Goal: Task Accomplishment & Management: Complete application form

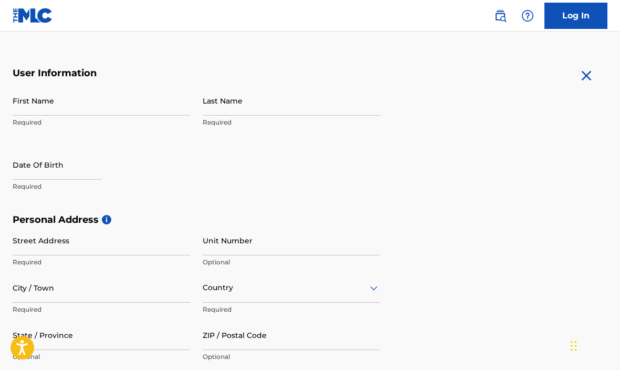
scroll to position [178, 0]
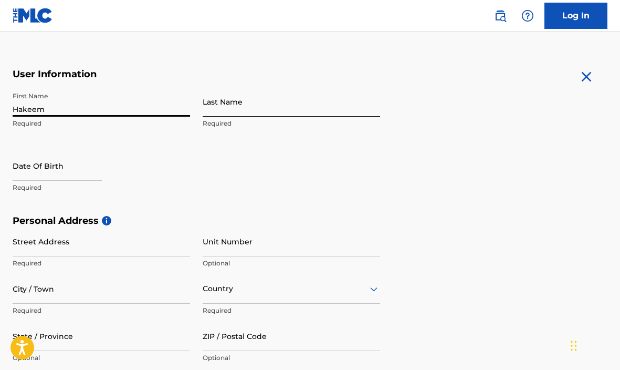
type input "Hakeem"
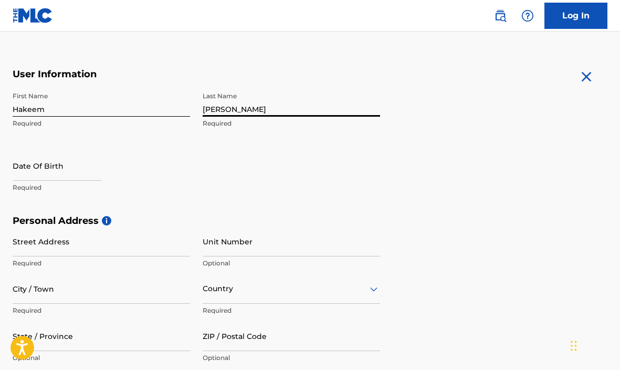
type input "[PERSON_NAME]"
click at [233, 167] on div "First Name [PERSON_NAME] Required Last Name [PERSON_NAME] Required Date Of Birt…" at bounding box center [197, 151] width 368 height 128
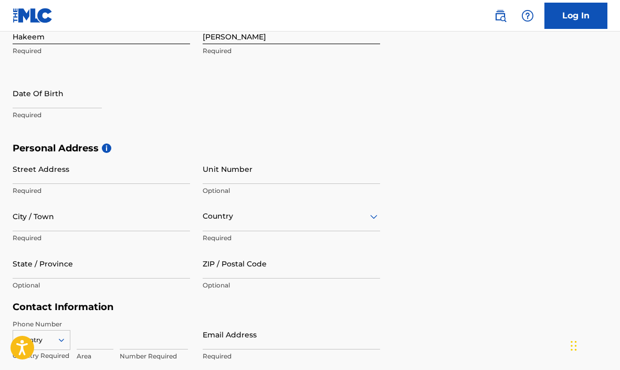
scroll to position [254, 0]
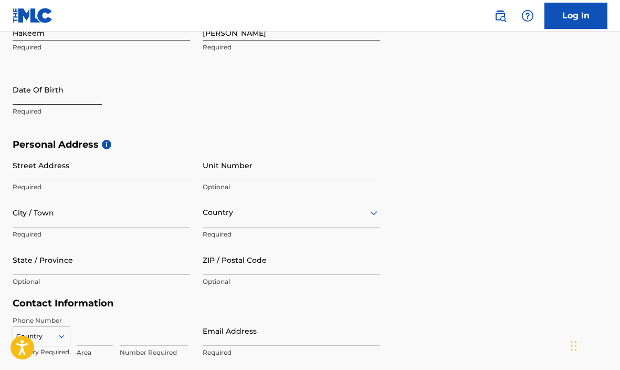
select select "8"
select select "2025"
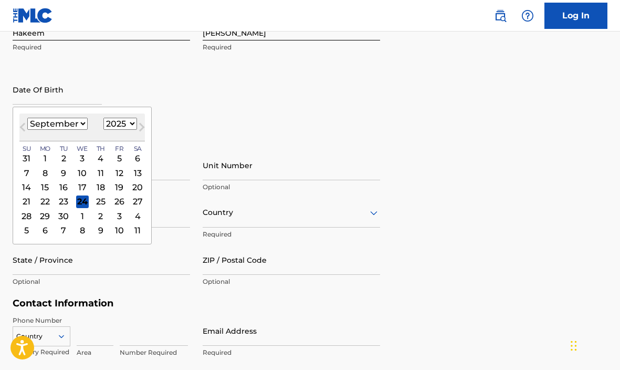
select select "6"
select select "1989"
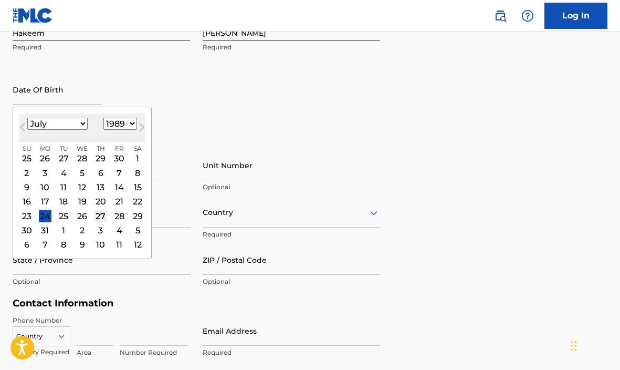
click at [96, 219] on div "27" at bounding box center [101, 215] width 13 height 13
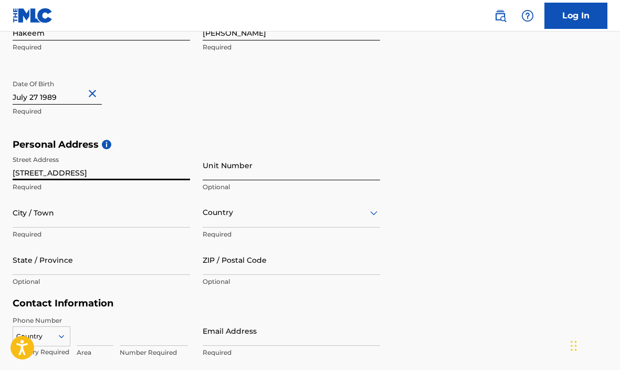
type input "[STREET_ADDRESS]"
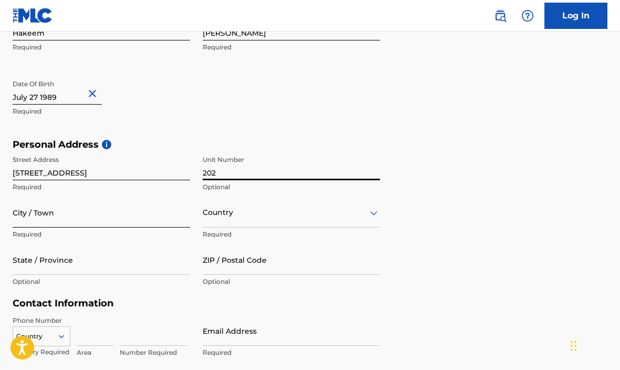
type input "202"
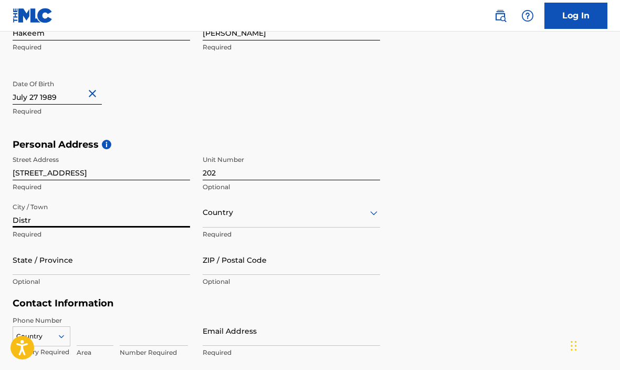
type input "Distri"
type input "[GEOGRAPHIC_DATA]"
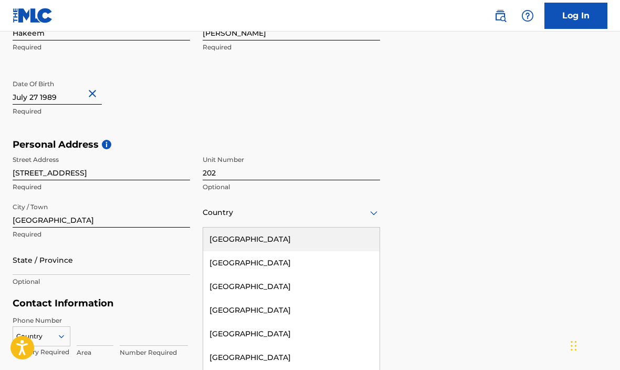
click at [223, 214] on div "[GEOGRAPHIC_DATA], 1 of 223. 223 results available. Use Up and Down to choose o…" at bounding box center [291, 212] width 177 height 30
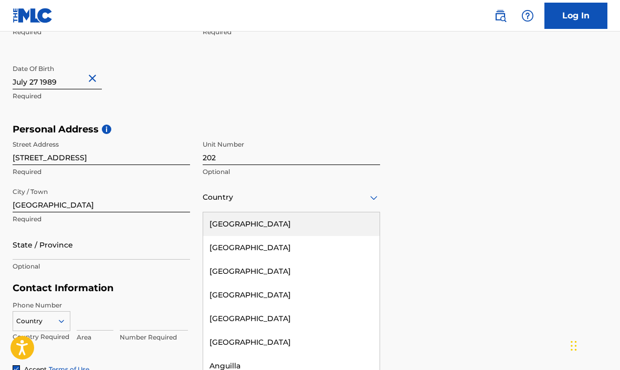
click at [225, 224] on div "[GEOGRAPHIC_DATA]" at bounding box center [291, 224] width 176 height 24
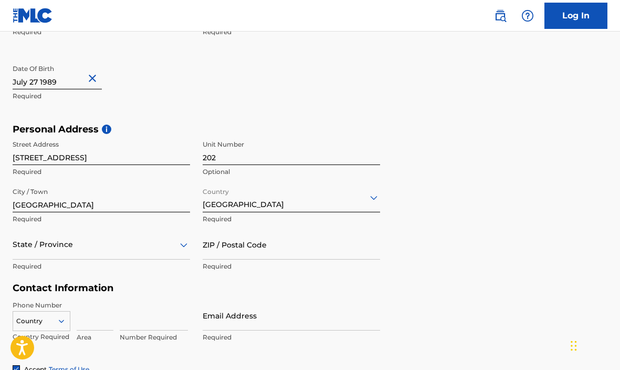
click at [153, 249] on div "State / Province" at bounding box center [101, 244] width 177 height 30
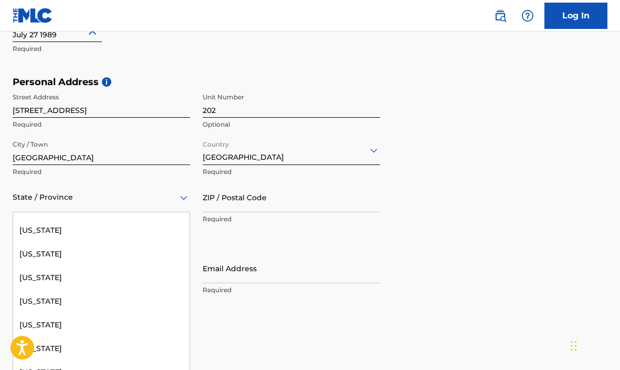
scroll to position [444, 0]
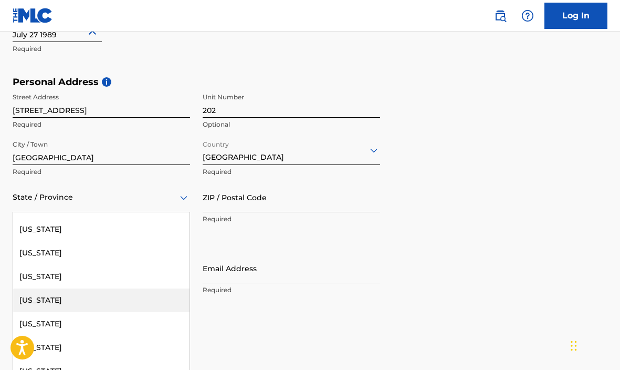
click at [86, 303] on div "[US_STATE]" at bounding box center [101, 300] width 176 height 24
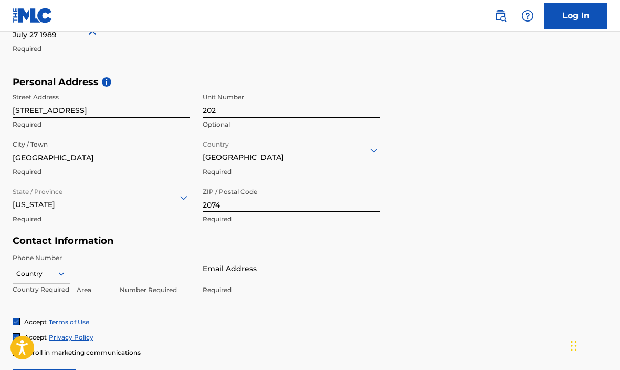
type input "20747"
click at [253, 250] on div "Contact Information Phone Number Country Country Required Area Number Required …" at bounding box center [197, 276] width 368 height 82
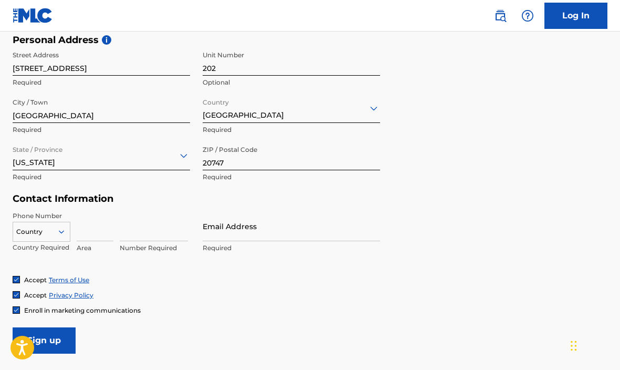
scroll to position [411, 0]
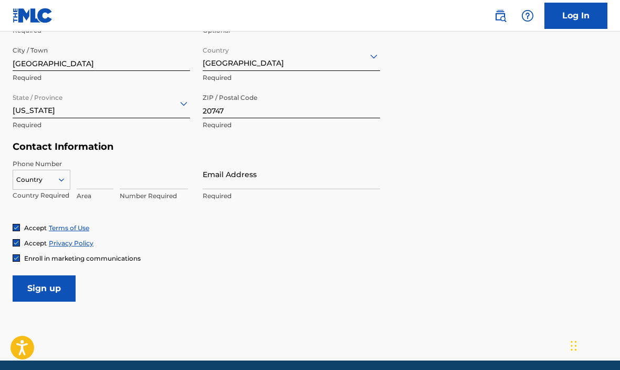
click at [64, 181] on icon at bounding box center [61, 179] width 9 height 9
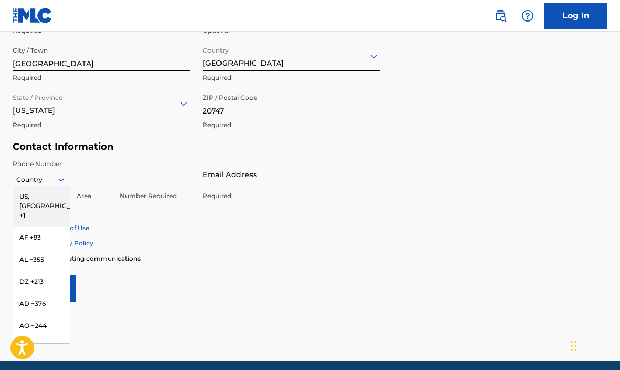
click at [53, 195] on div "US, [GEOGRAPHIC_DATA] +1" at bounding box center [41, 205] width 57 height 41
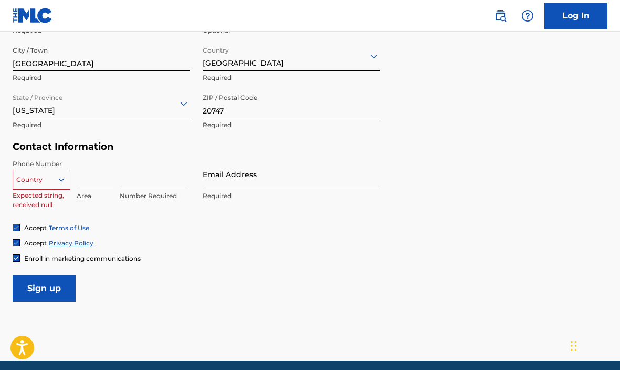
click at [59, 182] on icon at bounding box center [61, 179] width 9 height 9
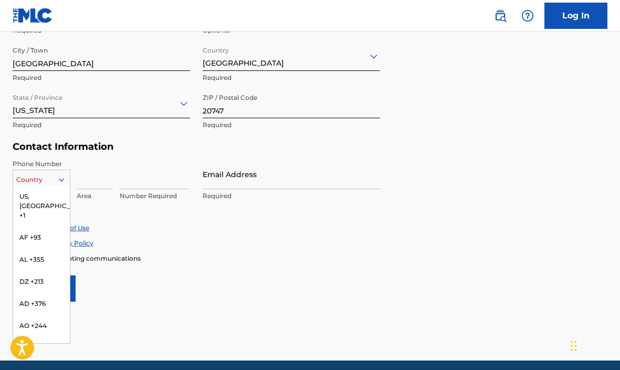
scroll to position [0, 0]
click at [41, 203] on div "US, [GEOGRAPHIC_DATA] +1" at bounding box center [41, 205] width 57 height 41
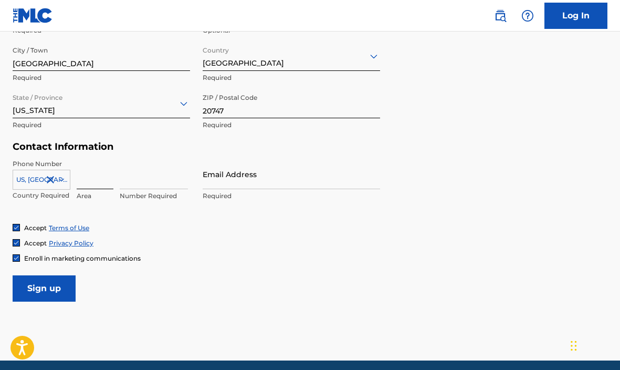
click at [97, 186] on input at bounding box center [95, 174] width 37 height 30
type input "240"
type input "2"
type input "4847169"
click at [191, 221] on div "Phone Number [GEOGRAPHIC_DATA], [GEOGRAPHIC_DATA] +1 Country Required 240 Area …" at bounding box center [197, 191] width 368 height 64
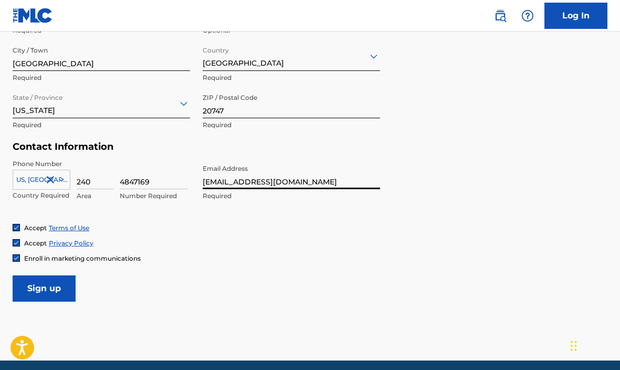
type input "[EMAIL_ADDRESS][DOMAIN_NAME]"
click at [234, 236] on div "Accept Terms of Use Accept Privacy Policy Enroll in marketing communications" at bounding box center [310, 242] width 595 height 39
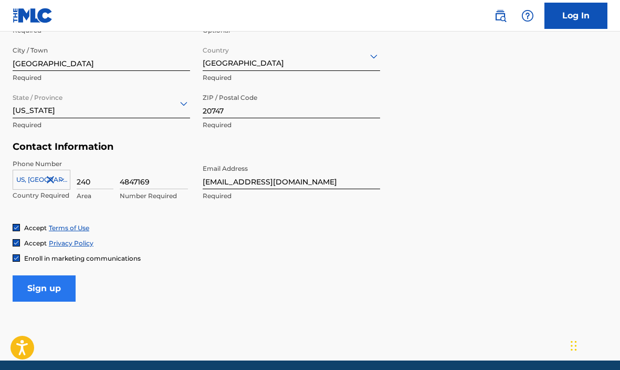
click at [67, 298] on input "Sign up" at bounding box center [44, 288] width 63 height 26
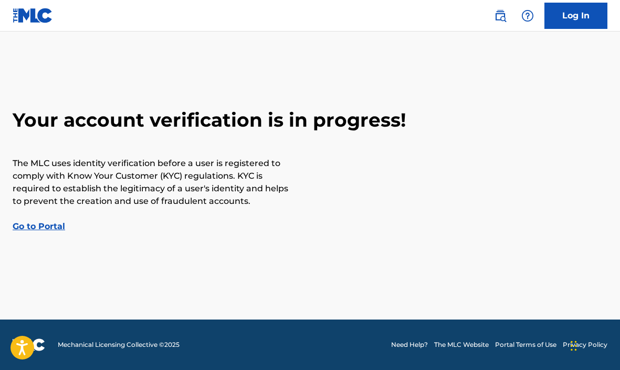
click at [44, 229] on link "Go to Portal" at bounding box center [39, 226] width 53 height 10
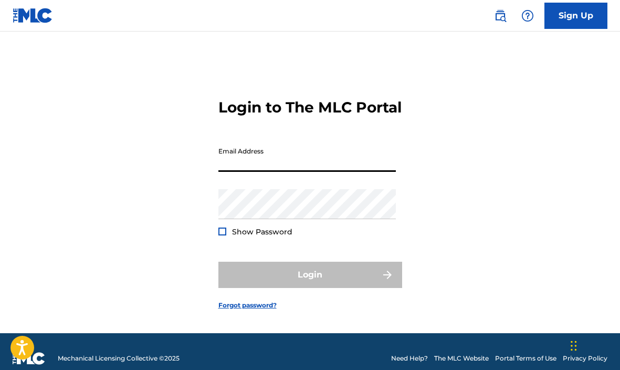
click at [280, 167] on input "Email Address" at bounding box center [306, 157] width 177 height 30
click at [261, 172] on input "Email Address" at bounding box center [306, 157] width 177 height 30
type input "[EMAIL_ADDRESS][DOMAIN_NAME]"
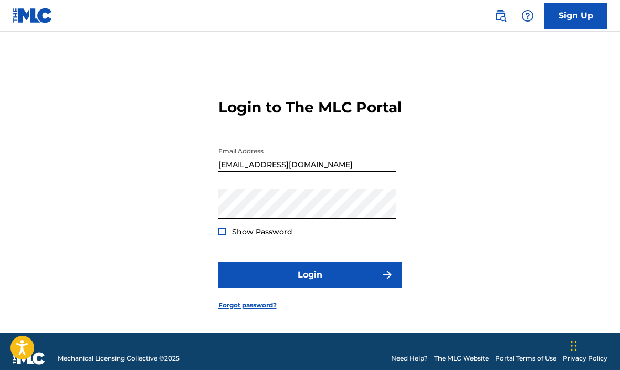
click at [310, 286] on button "Login" at bounding box center [310, 274] width 184 height 26
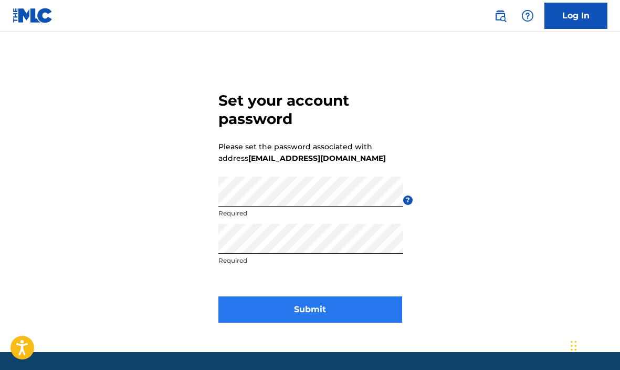
click at [300, 303] on button "Submit" at bounding box center [310, 309] width 184 height 26
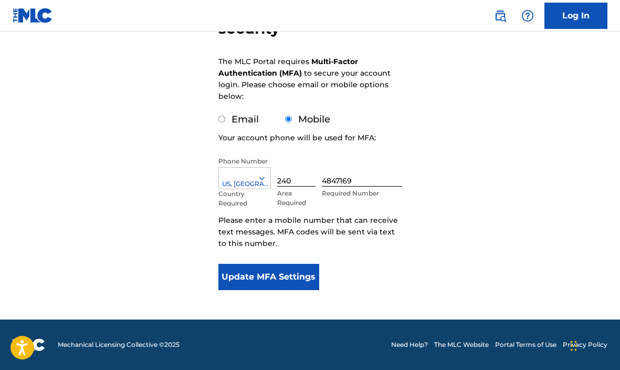
scroll to position [135, 0]
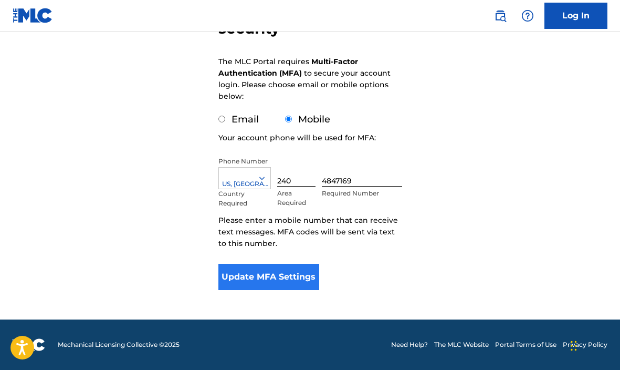
click at [254, 280] on button "Update MFA Settings" at bounding box center [268, 277] width 101 height 26
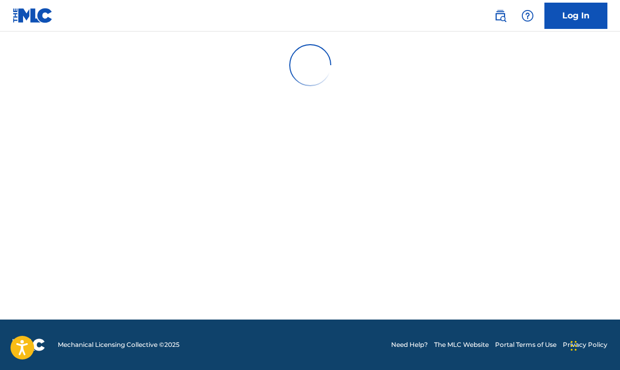
scroll to position [0, 0]
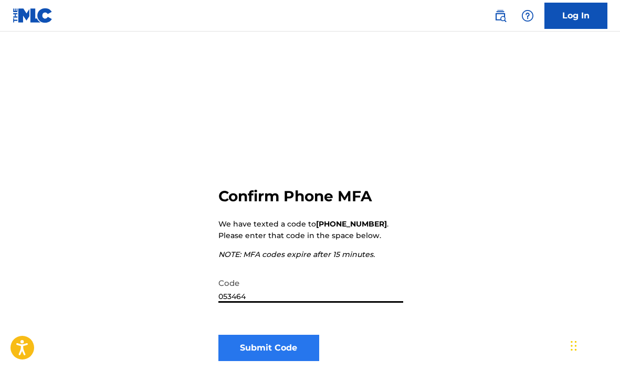
type input "053464"
click at [290, 354] on button "Submit Code" at bounding box center [268, 347] width 101 height 26
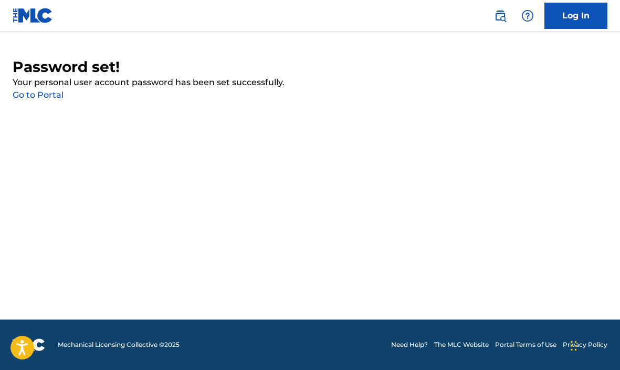
click at [45, 95] on link "Go to Portal" at bounding box center [38, 95] width 51 height 10
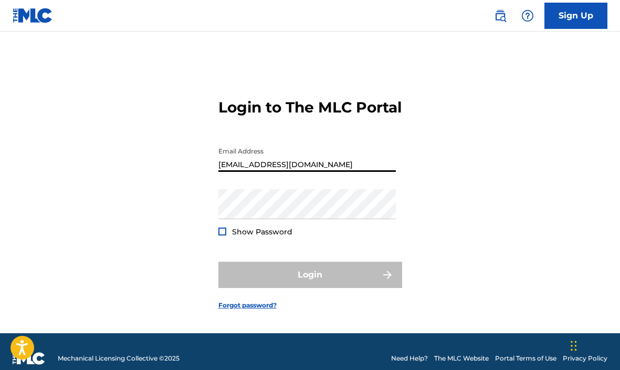
type input "[EMAIL_ADDRESS][DOMAIN_NAME]"
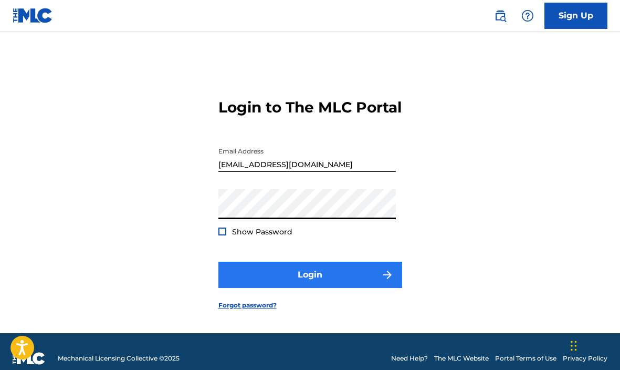
click at [261, 287] on button "Login" at bounding box center [310, 274] width 184 height 26
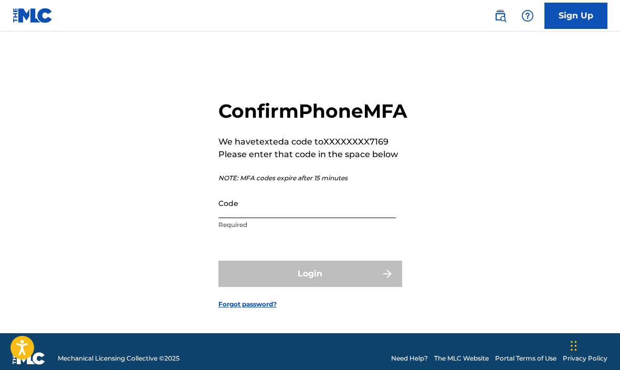
click at [271, 218] on input "Code" at bounding box center [306, 203] width 177 height 30
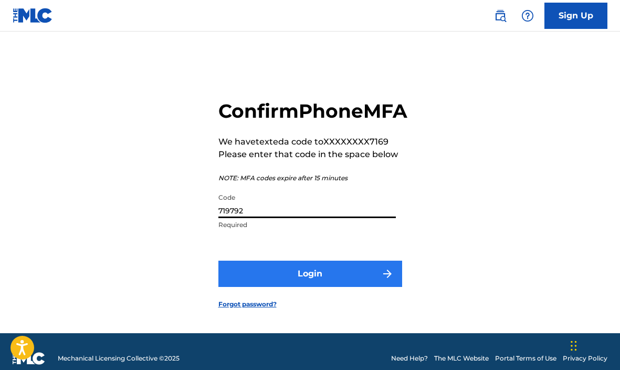
type input "719792"
click at [323, 287] on button "Login" at bounding box center [310, 273] width 184 height 26
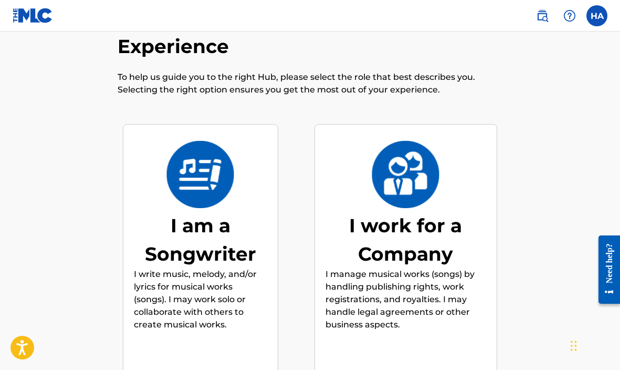
click at [211, 239] on div "I am a Songwriter" at bounding box center [200, 239] width 133 height 57
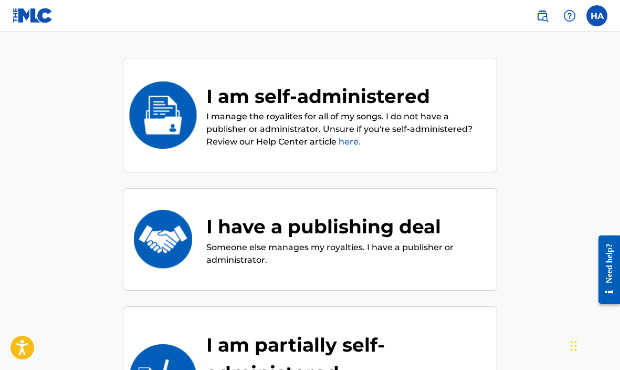
scroll to position [113, 0]
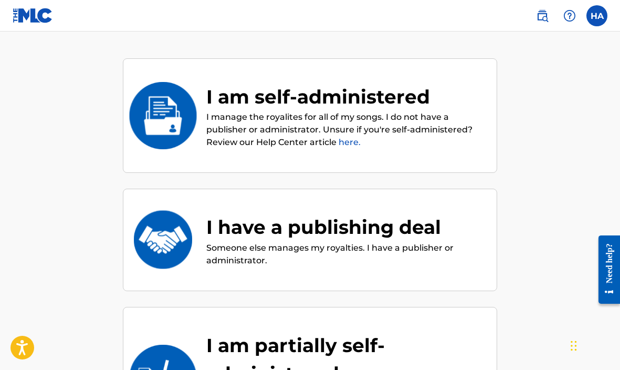
click at [351, 143] on link "here." at bounding box center [350, 142] width 22 height 10
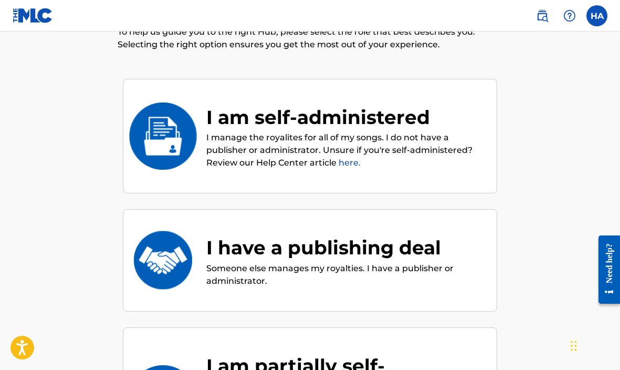
scroll to position [89, 0]
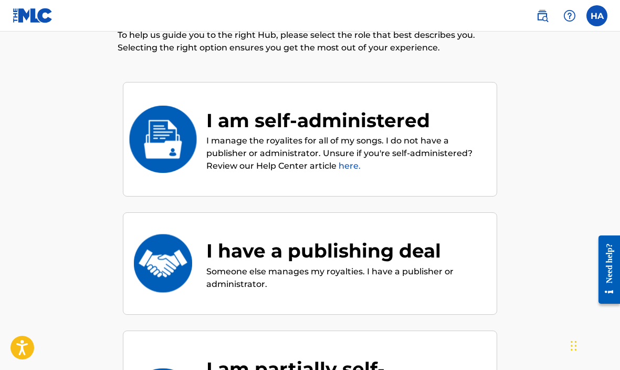
click at [321, 140] on p "I manage the royalites for all of my songs. I do not have a publisher or admini…" at bounding box center [346, 153] width 280 height 38
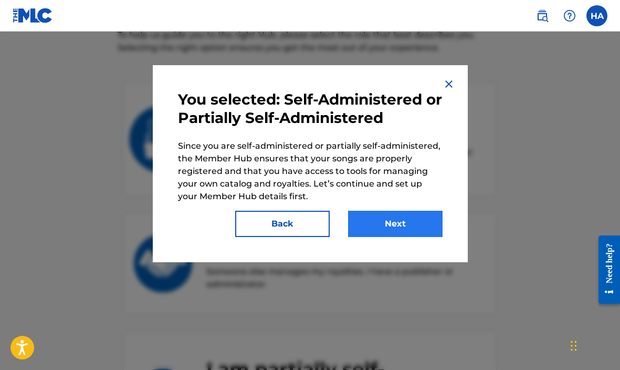
click at [382, 223] on button "Next" at bounding box center [395, 224] width 95 height 26
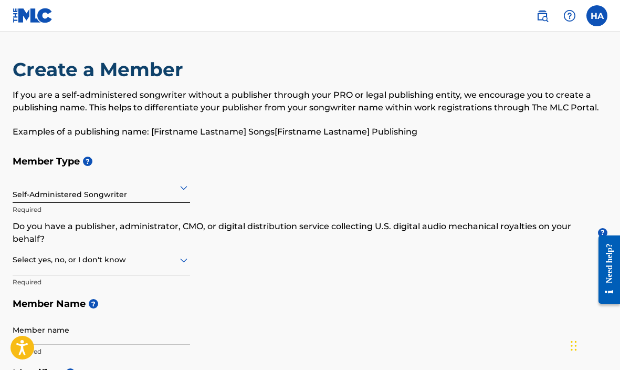
click at [165, 200] on div "Self-Administered Songwriter" at bounding box center [101, 187] width 177 height 26
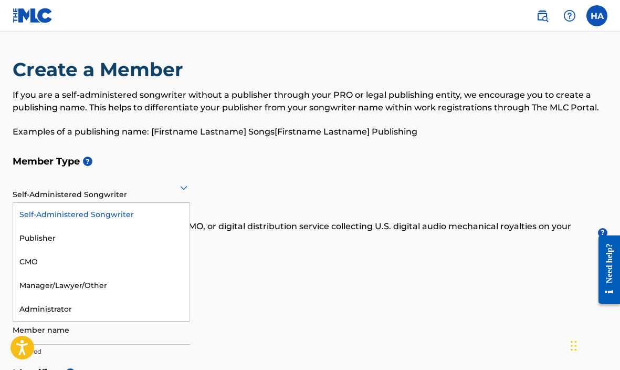
click at [165, 200] on div "Self-Administered Songwriter" at bounding box center [101, 187] width 177 height 26
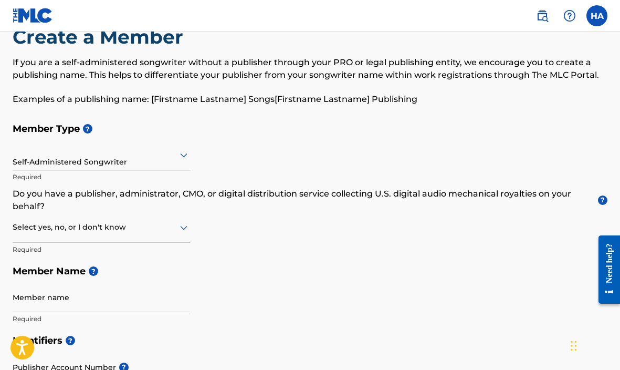
scroll to position [37, 0]
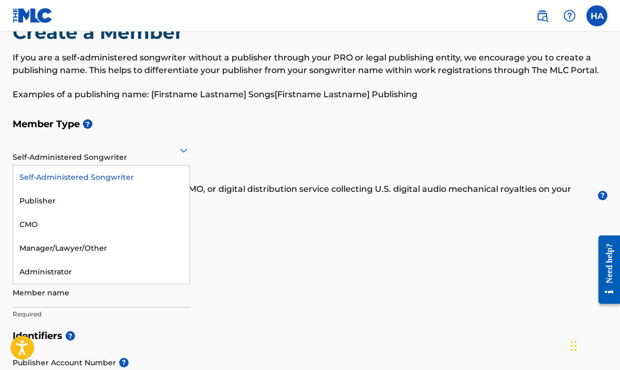
click at [159, 154] on div at bounding box center [101, 149] width 177 height 13
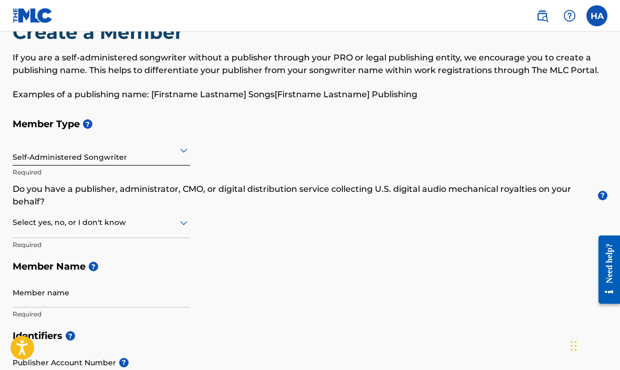
click at [224, 154] on div "Member Type ? Self-Administered Songwriter Required Do you have a publisher, ad…" at bounding box center [310, 219] width 595 height 212
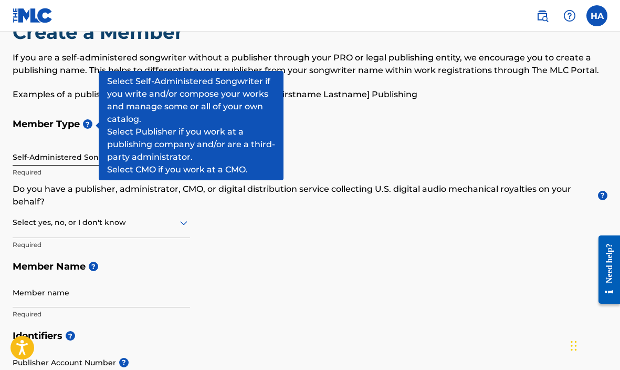
click at [91, 125] on span "?" at bounding box center [87, 123] width 9 height 9
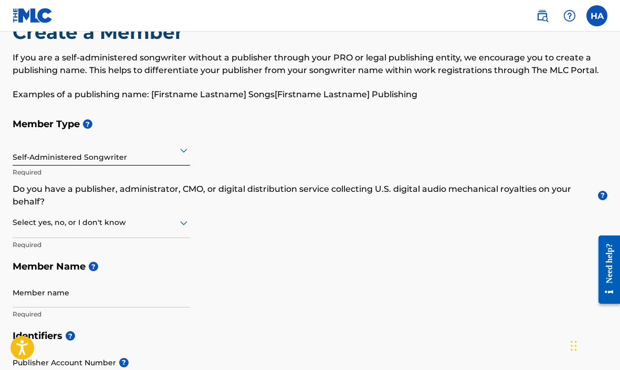
click at [96, 162] on div "Self-Administered Songwriter" at bounding box center [101, 150] width 177 height 26
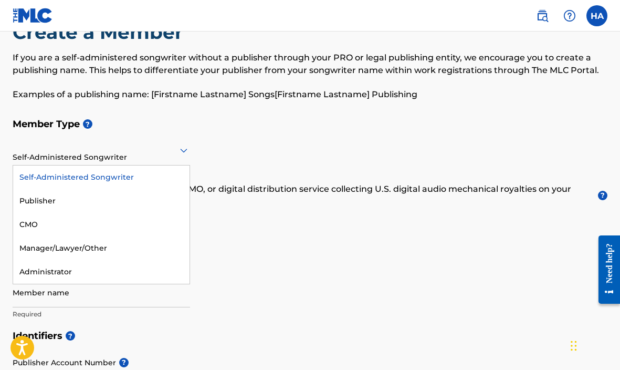
click at [82, 176] on div "Self-Administered Songwriter" at bounding box center [101, 177] width 176 height 24
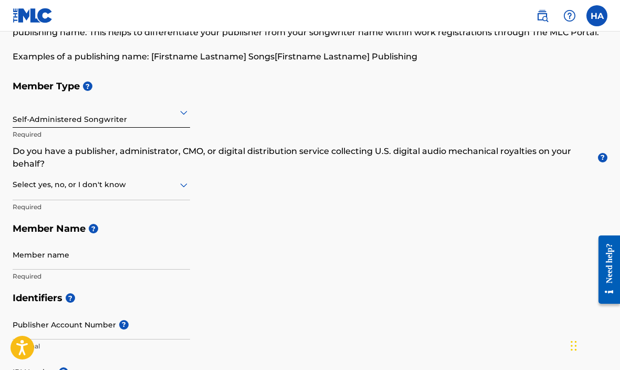
scroll to position [78, 0]
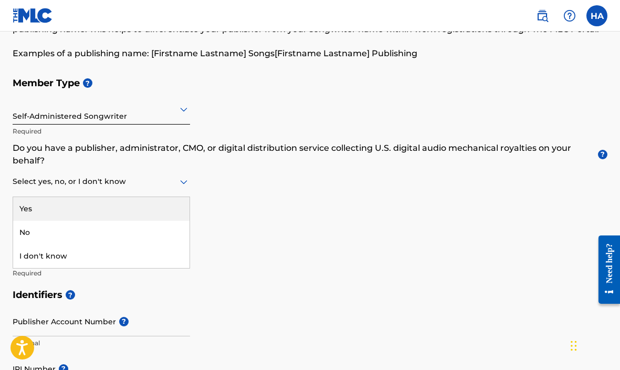
click at [109, 189] on div "Select yes, no, or I don't know" at bounding box center [101, 182] width 177 height 30
click at [107, 180] on div at bounding box center [101, 181] width 177 height 13
click at [71, 202] on div "Yes" at bounding box center [101, 209] width 176 height 24
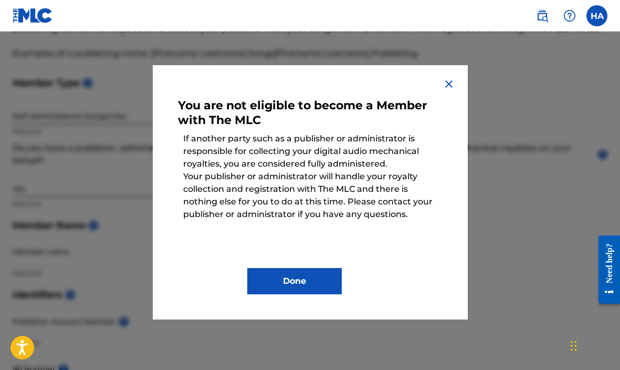
click at [448, 88] on img at bounding box center [449, 84] width 13 height 13
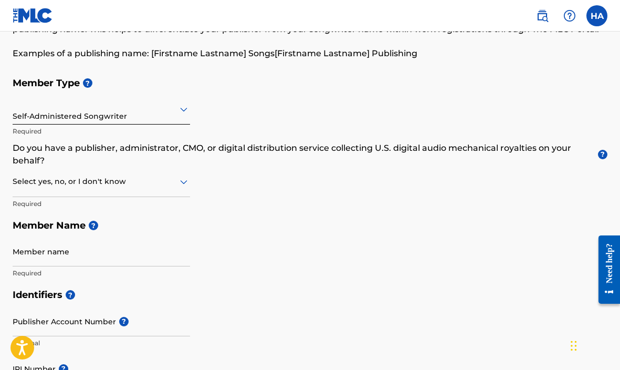
click at [150, 178] on div at bounding box center [101, 181] width 177 height 13
click at [95, 204] on div "Yes" at bounding box center [101, 209] width 176 height 24
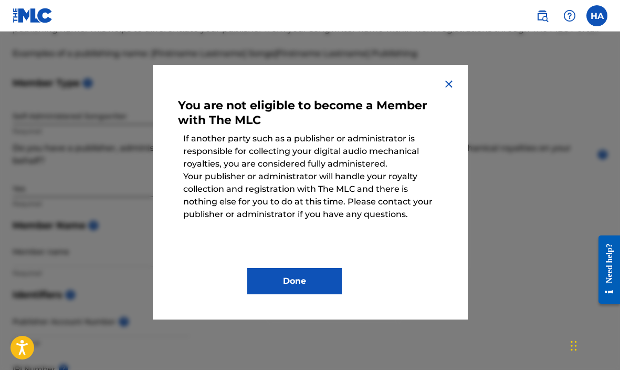
click at [450, 86] on img at bounding box center [449, 84] width 13 height 13
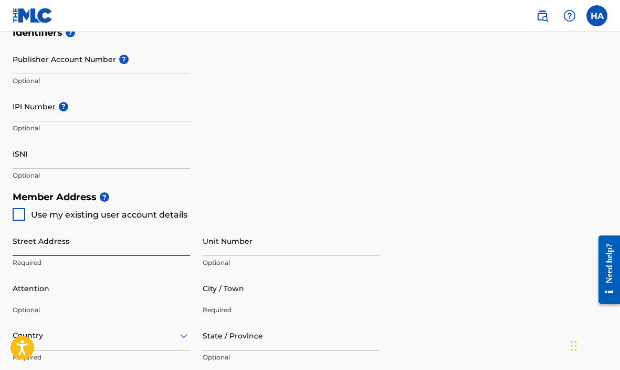
scroll to position [341, 0]
